Goal: Transaction & Acquisition: Purchase product/service

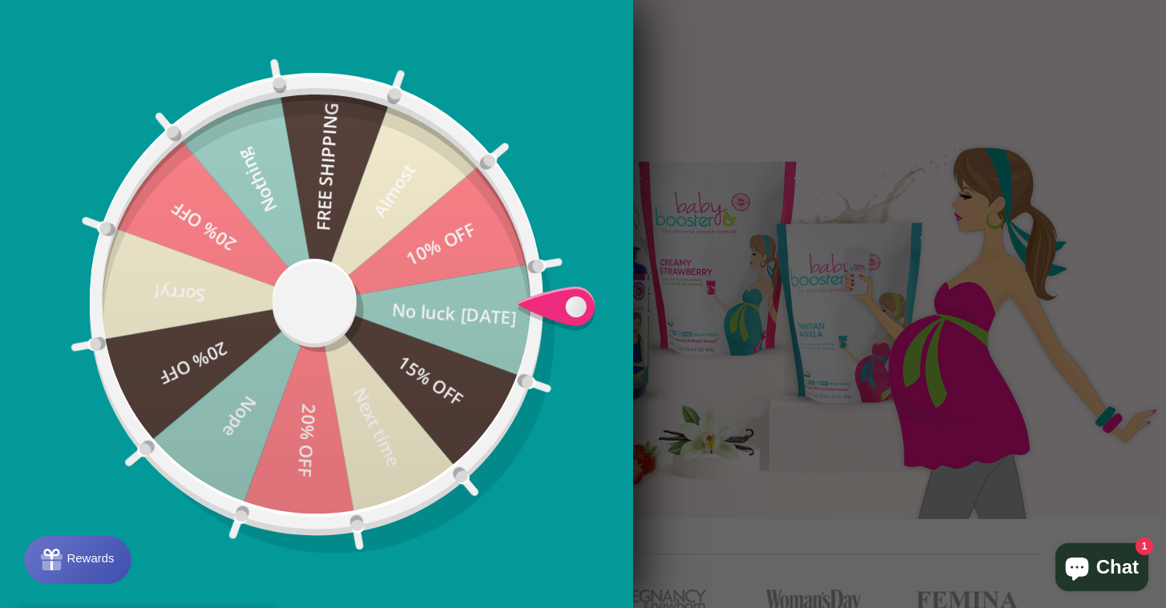
scroll to position [320, 0]
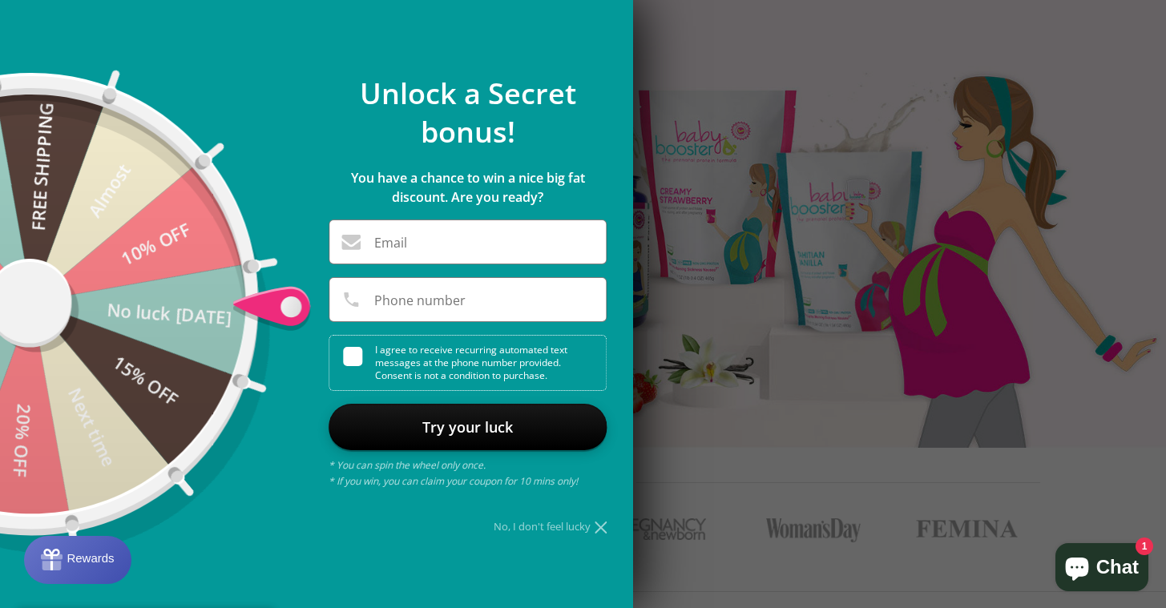
click at [597, 529] on icon at bounding box center [600, 527] width 12 height 12
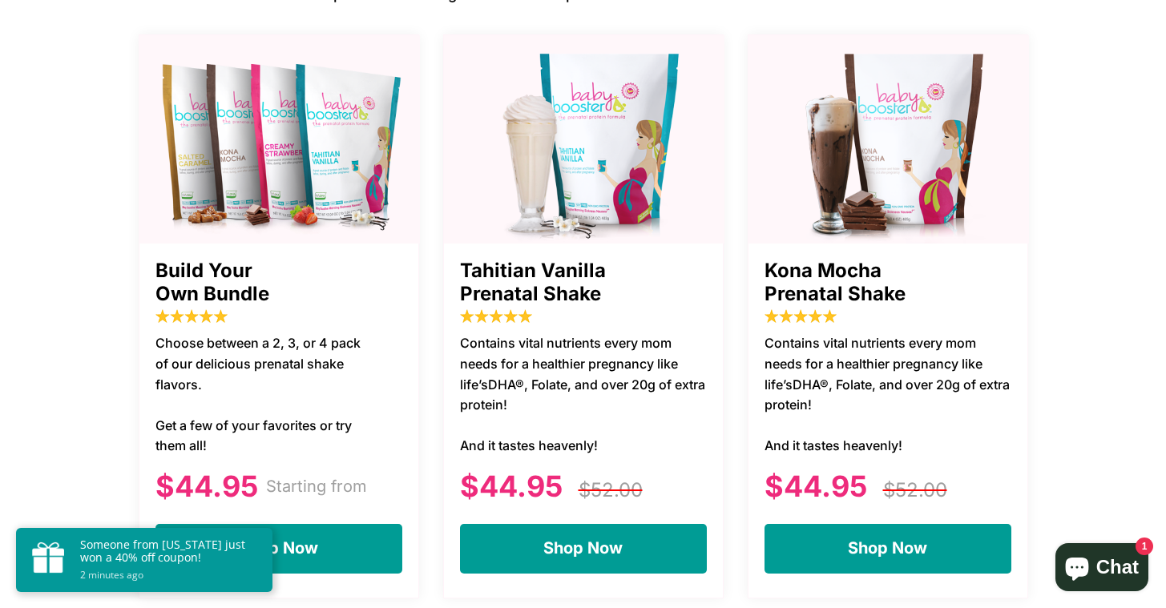
scroll to position [1072, 0]
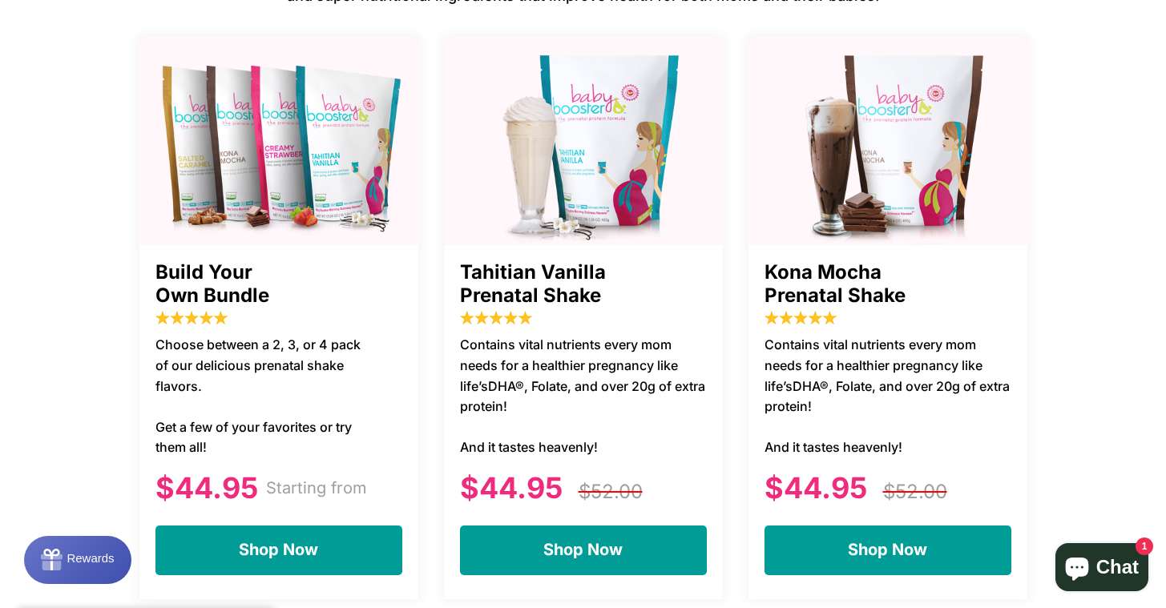
click at [869, 140] on img at bounding box center [888, 145] width 280 height 200
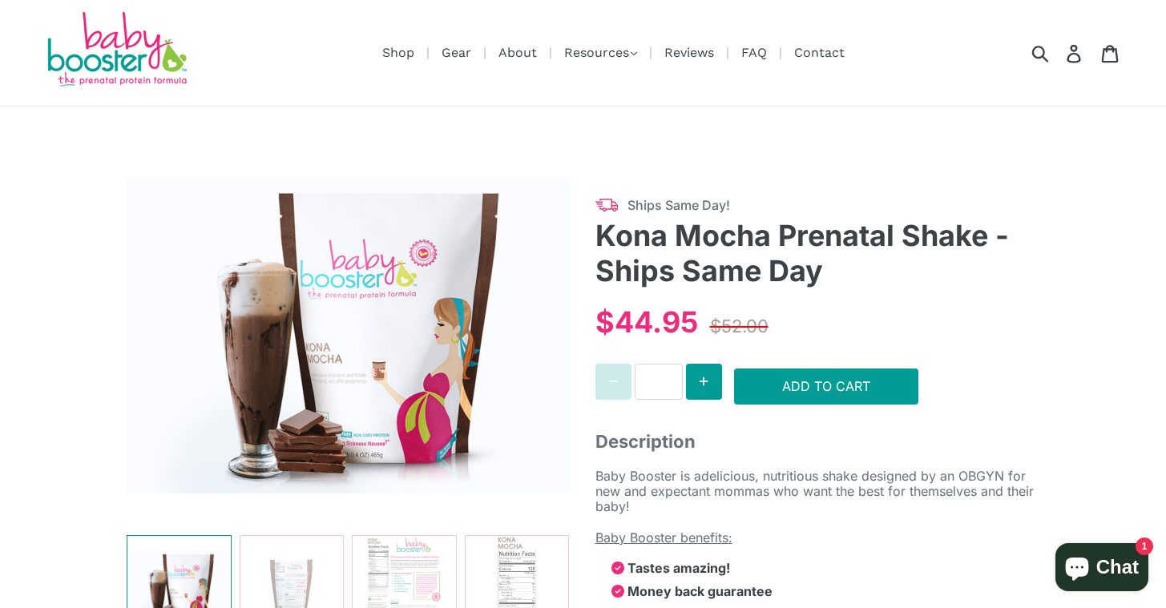
select select "******"
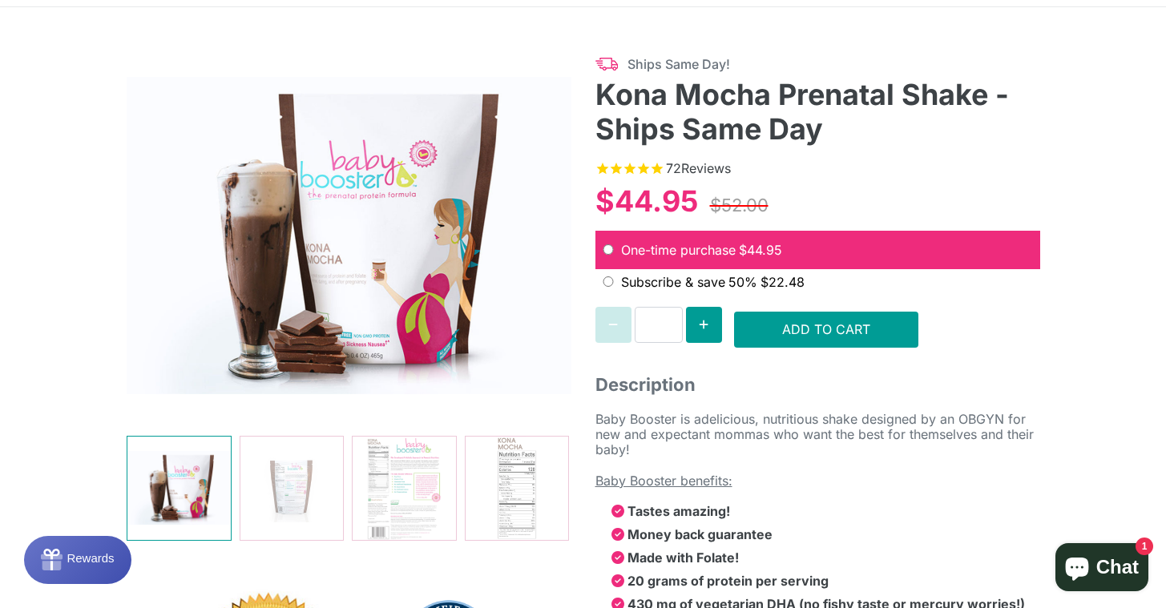
scroll to position [143, 0]
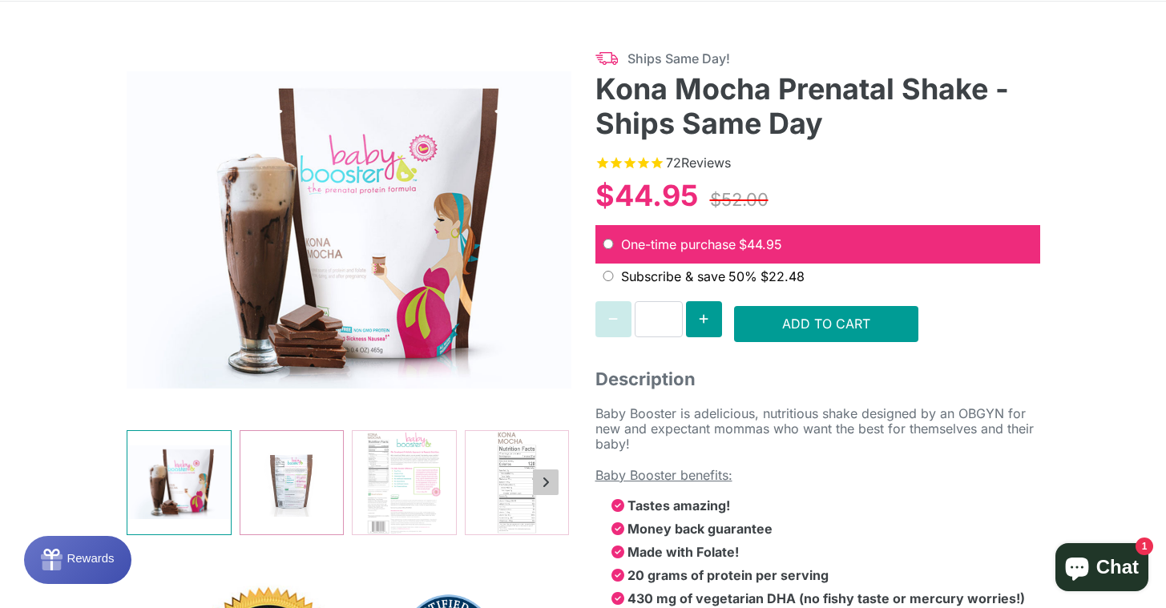
click at [272, 484] on img at bounding box center [291, 482] width 103 height 103
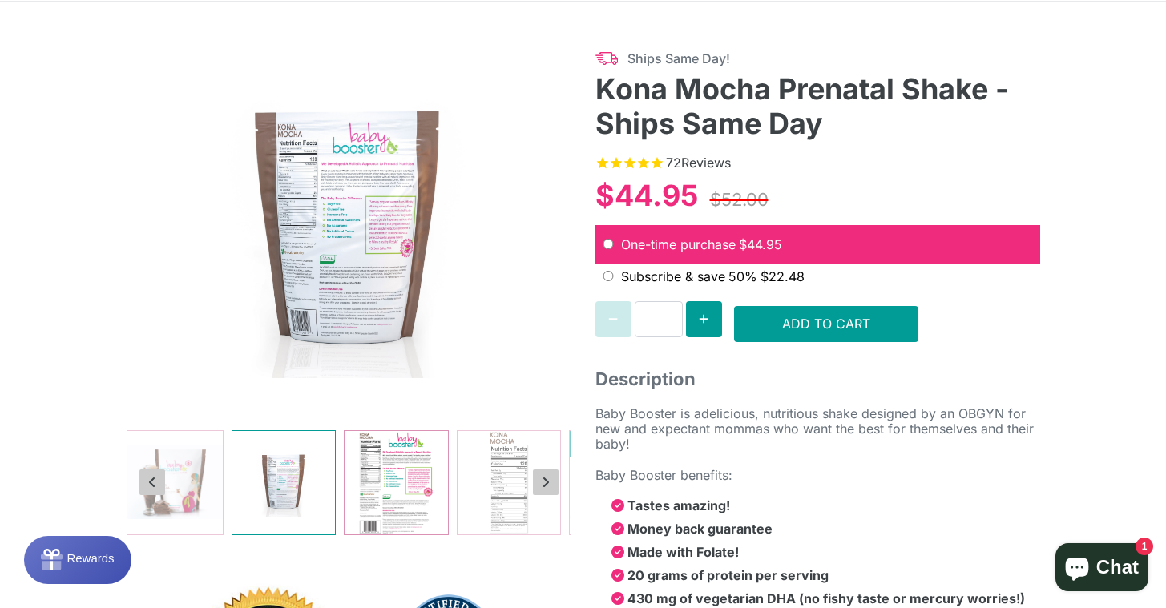
click at [401, 478] on img at bounding box center [395, 482] width 103 height 103
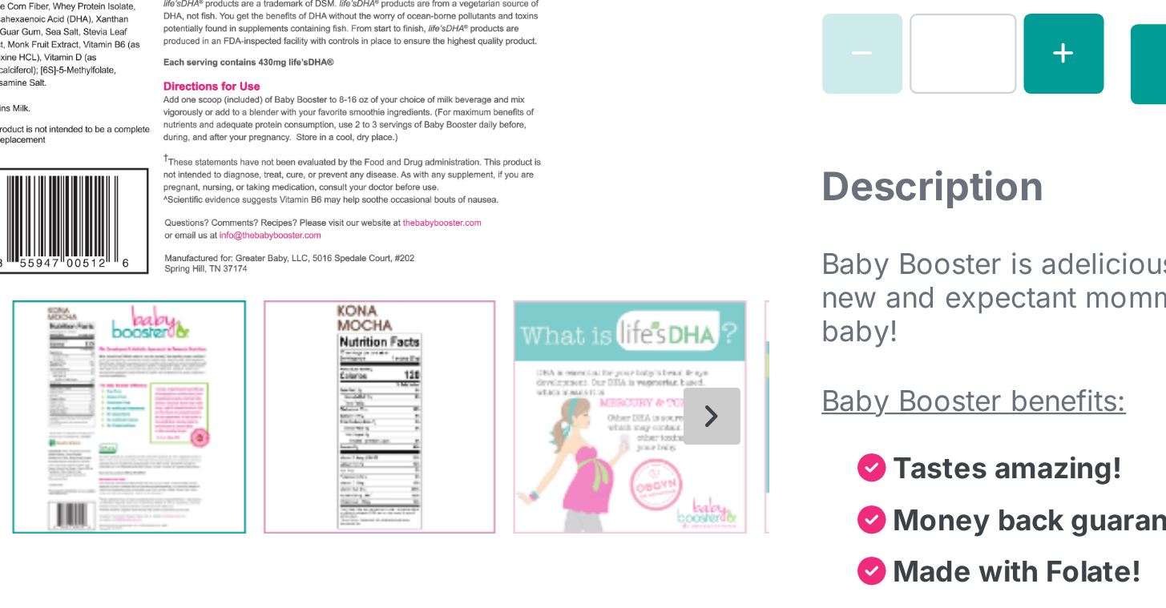
click at [393, 452] on img at bounding box center [395, 482] width 103 height 103
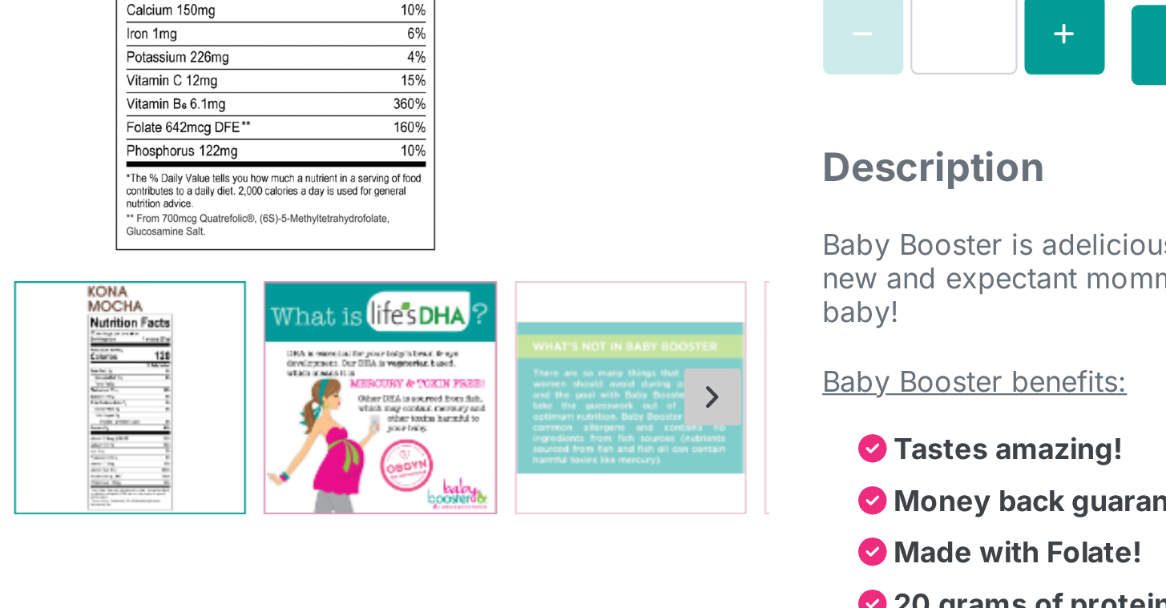
click at [389, 461] on img at bounding box center [395, 482] width 103 height 103
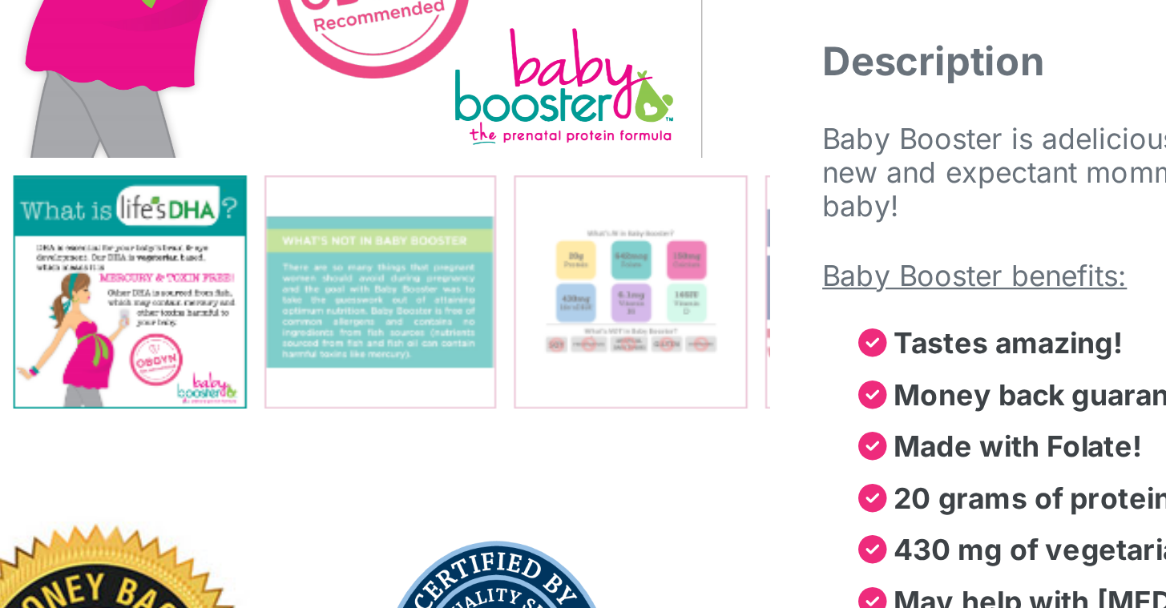
scroll to position [162, 0]
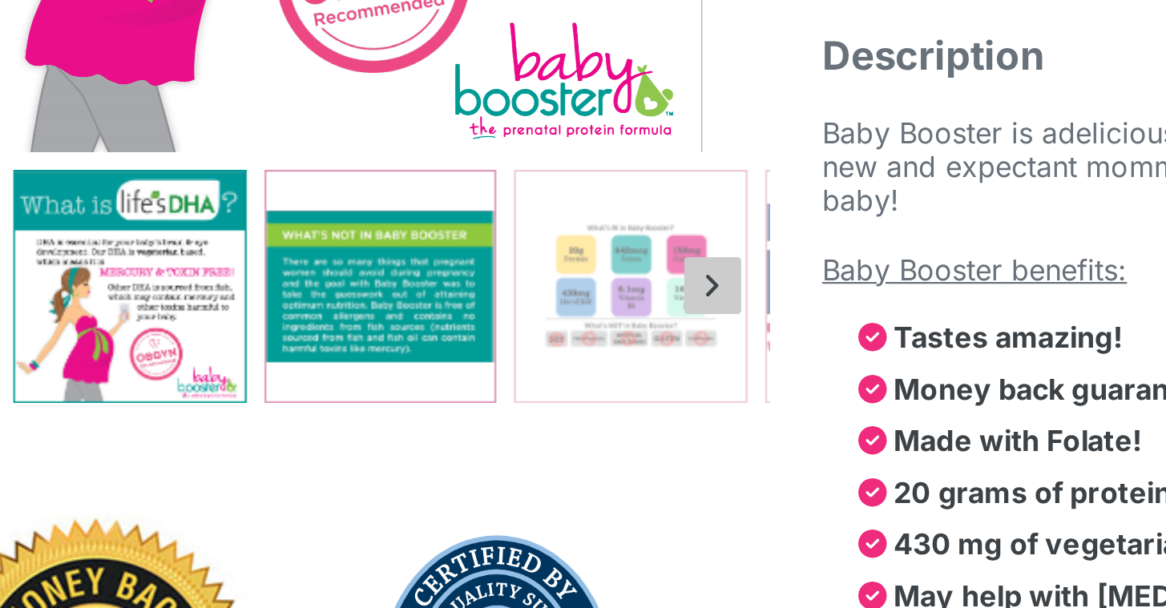
click at [403, 447] on img at bounding box center [395, 463] width 103 height 103
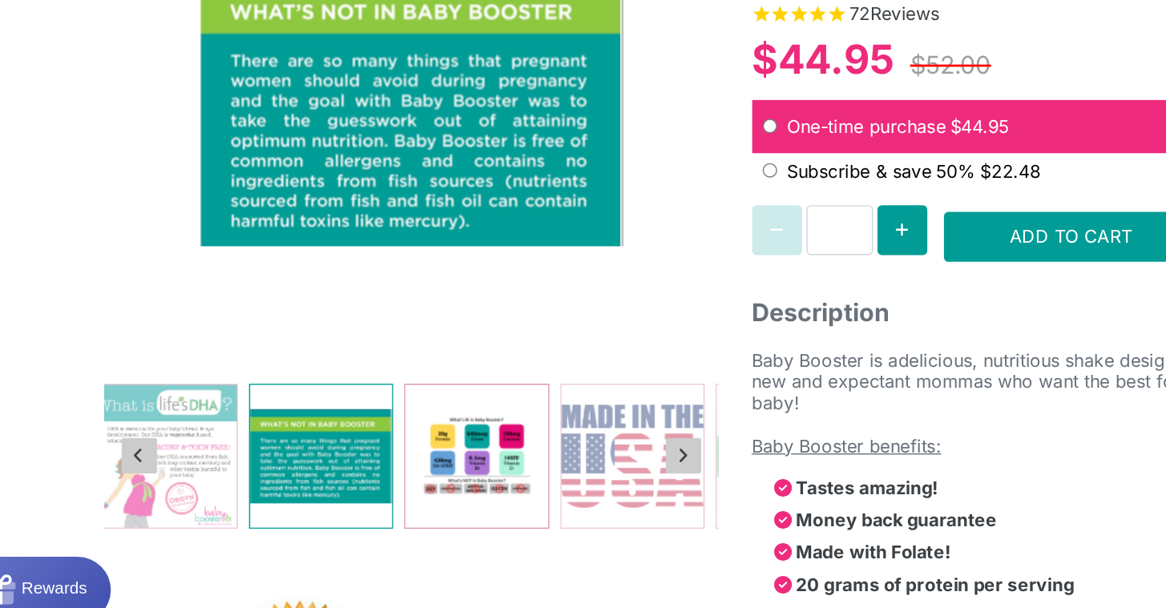
click at [396, 442] on img at bounding box center [395, 463] width 103 height 103
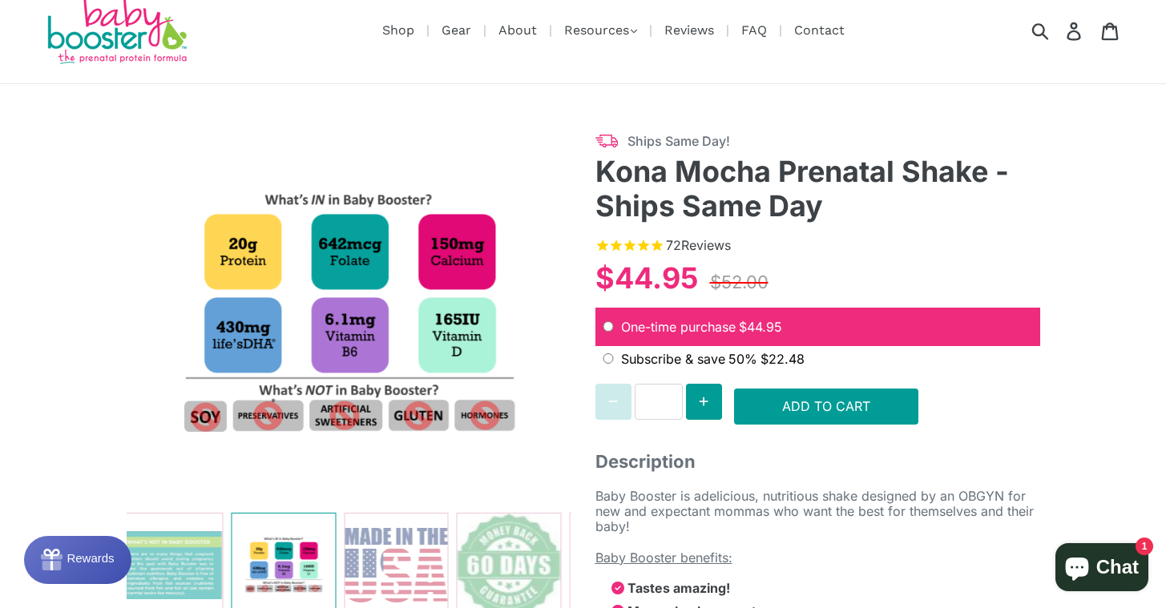
scroll to position [0, 0]
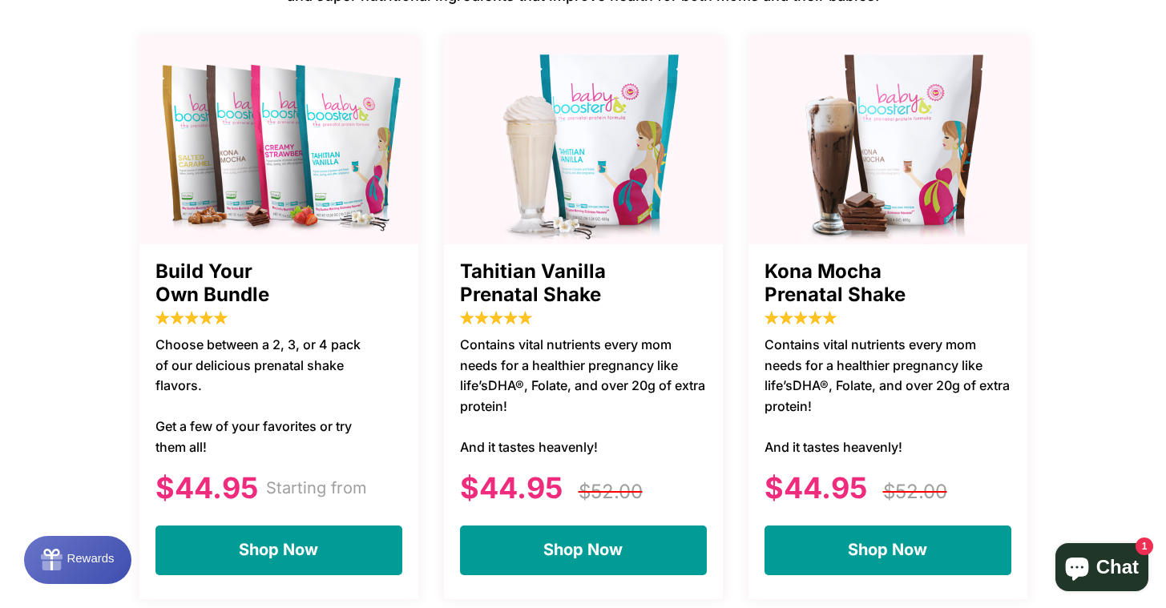
click at [576, 174] on img at bounding box center [584, 144] width 280 height 200
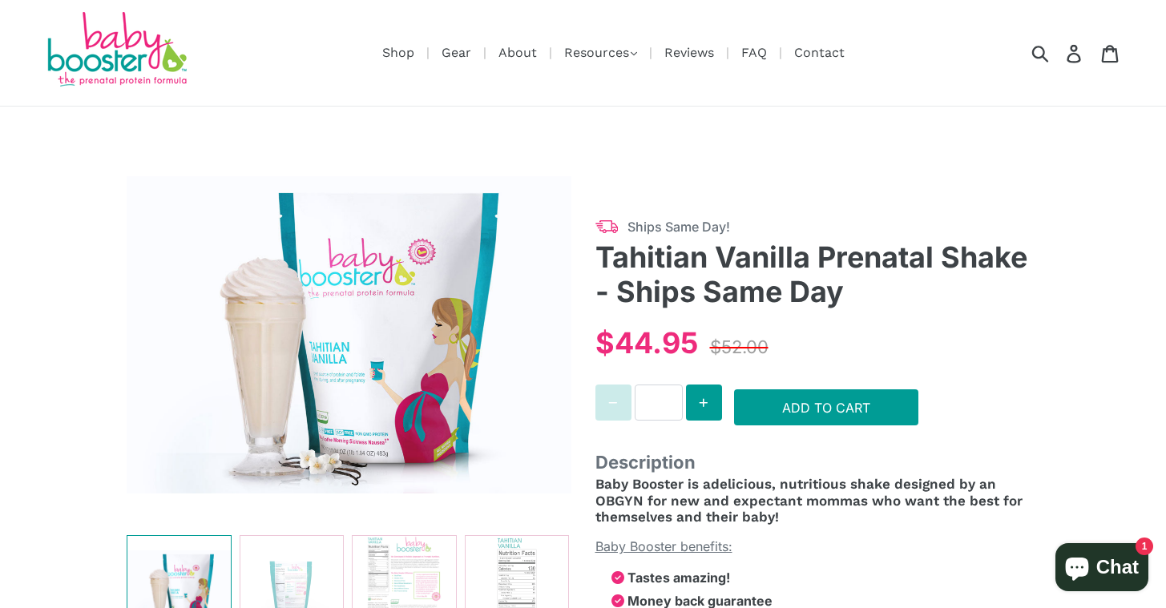
select select "******"
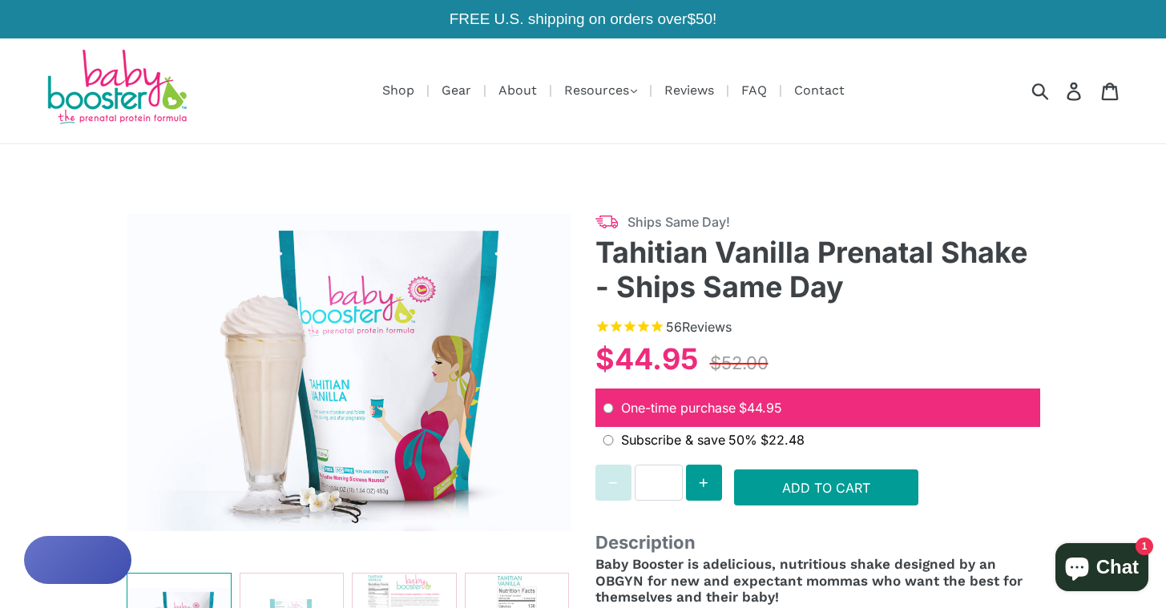
click at [500, 553] on div at bounding box center [349, 428] width 445 height 497
select select "******"
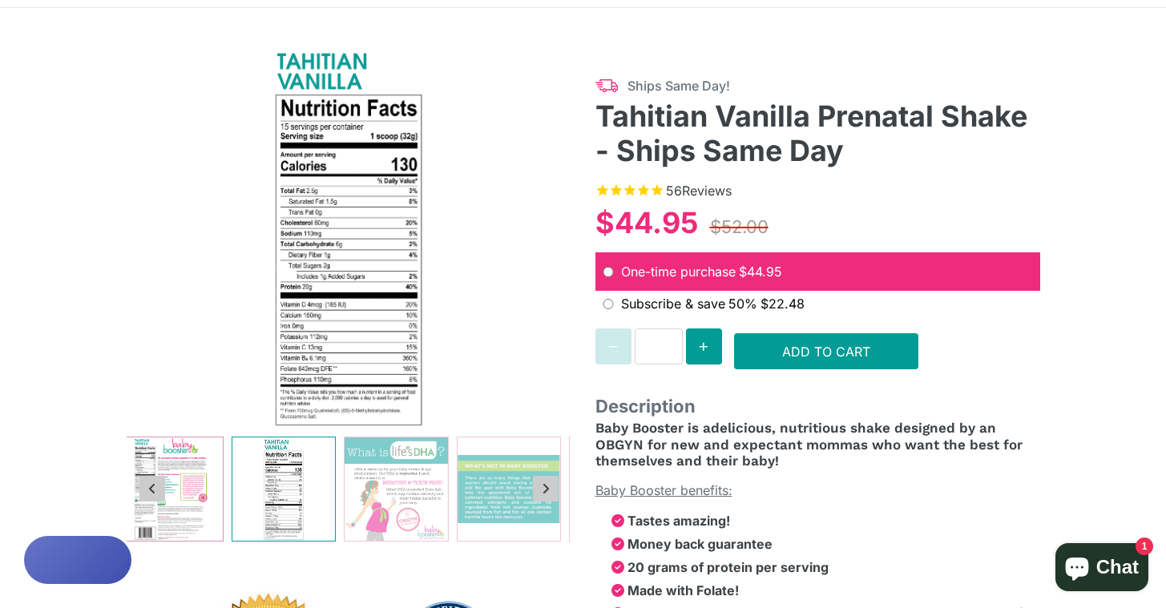
scroll to position [137, 0]
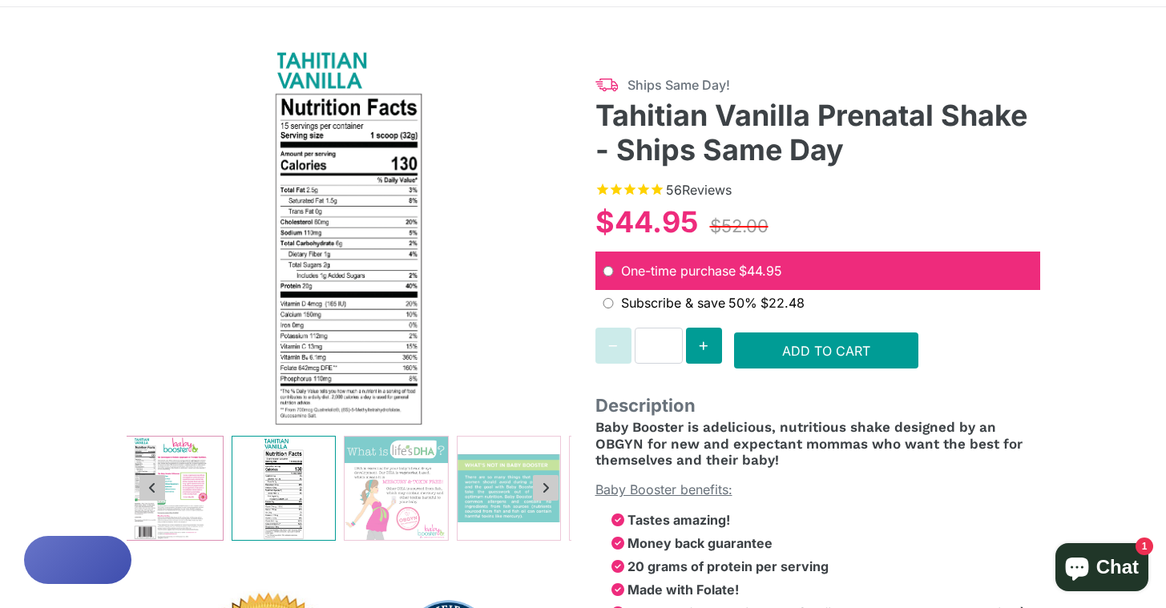
click at [167, 477] on img at bounding box center [170, 488] width 103 height 103
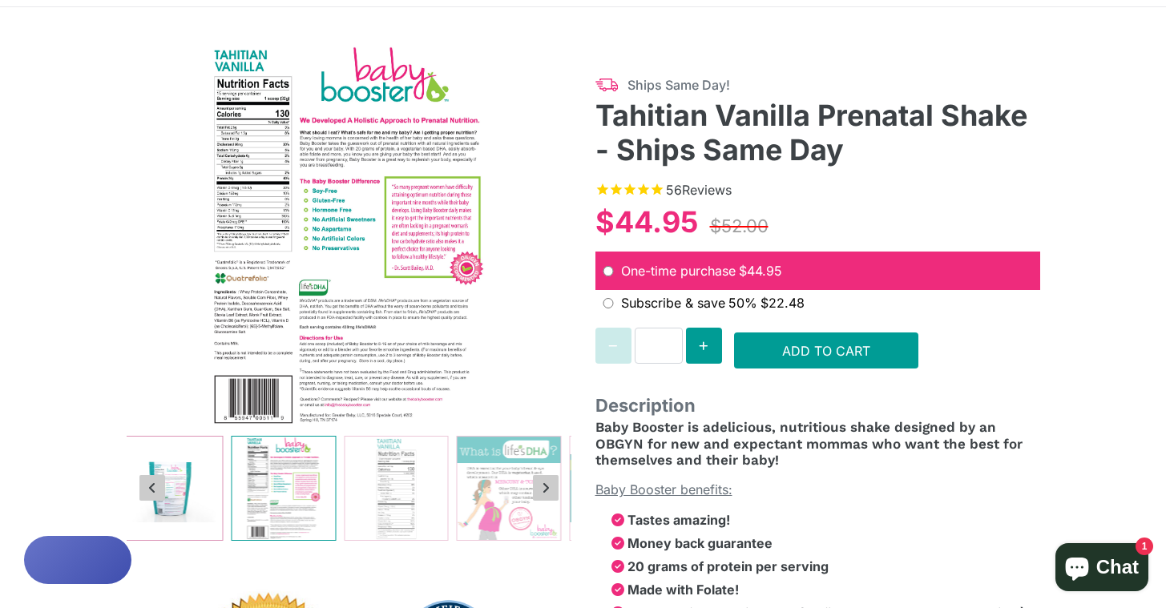
click at [189, 480] on img at bounding box center [170, 488] width 103 height 103
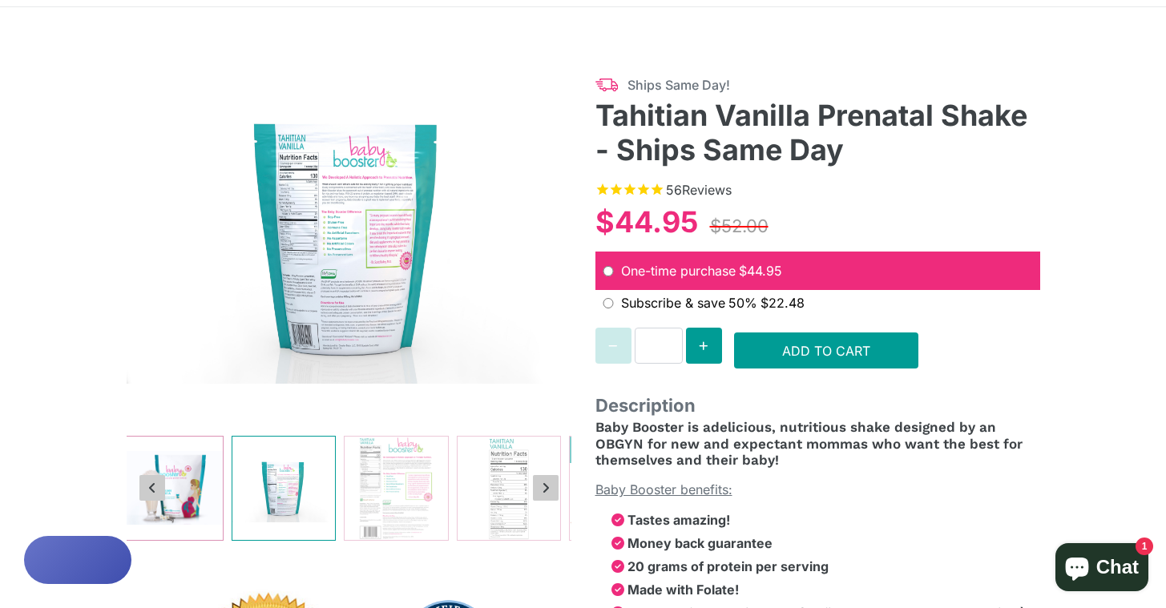
click at [199, 466] on img at bounding box center [170, 488] width 103 height 103
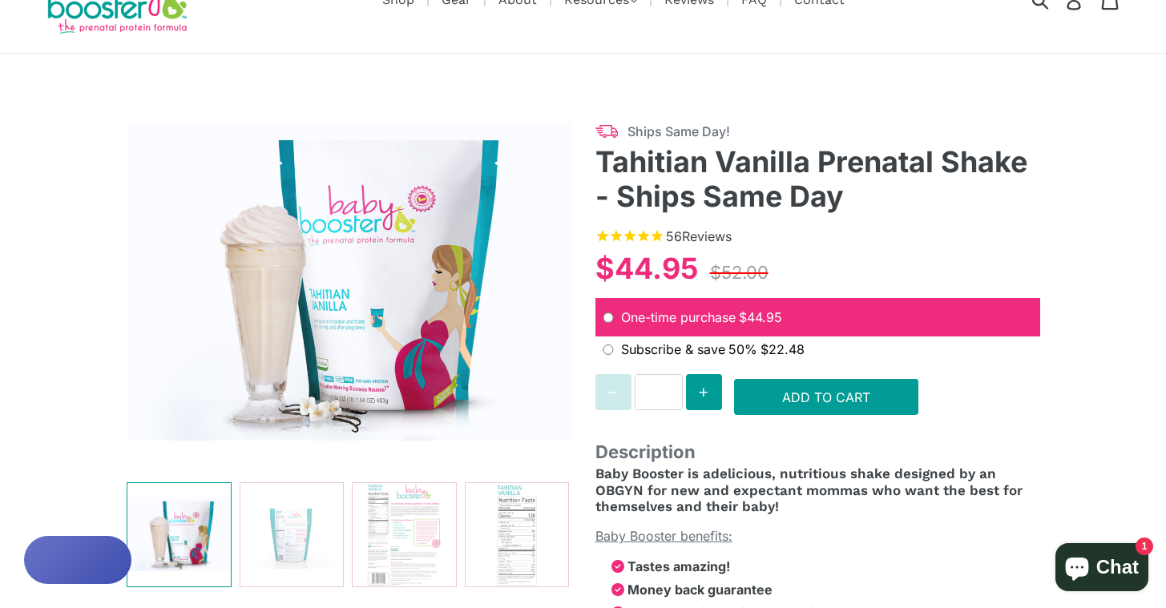
scroll to position [0, 0]
